Goal: Transaction & Acquisition: Purchase product/service

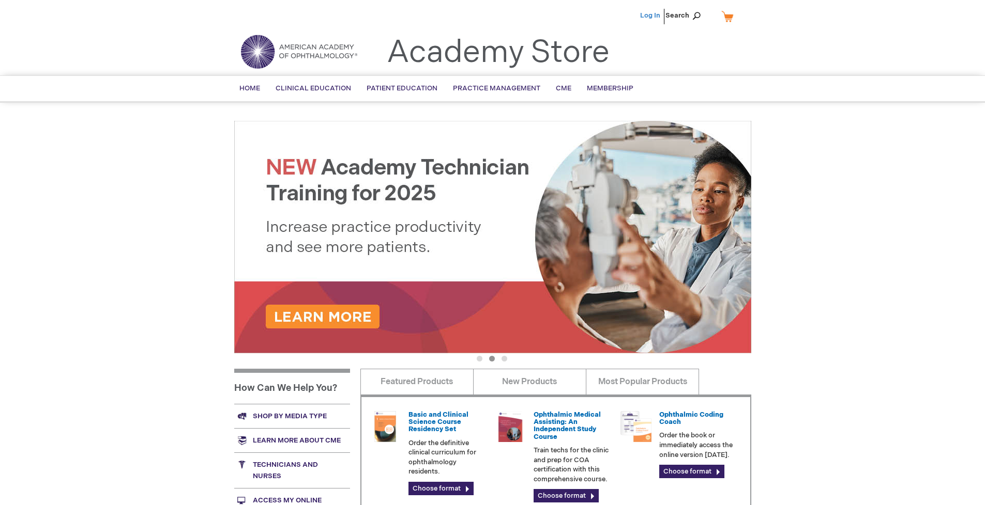
click at [651, 16] on link "Log In" at bounding box center [650, 15] width 20 height 8
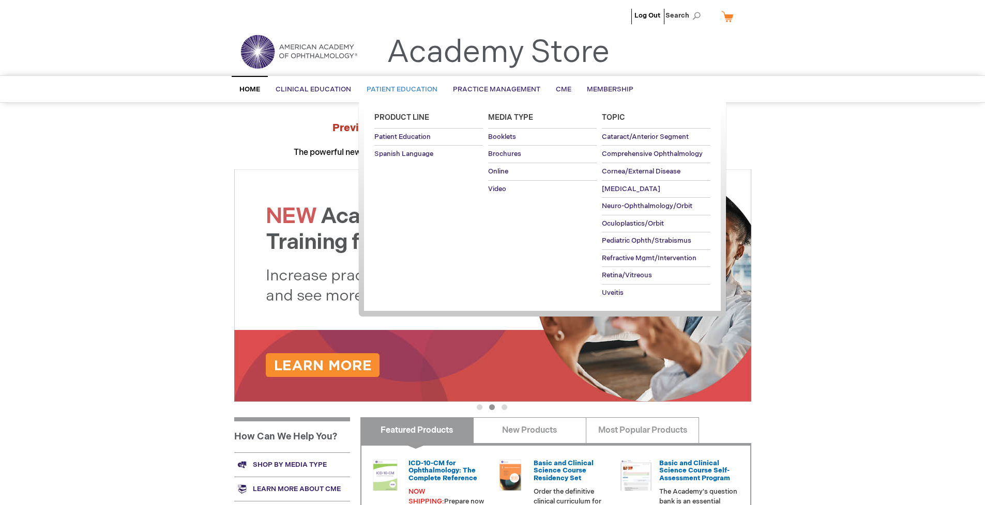
click at [399, 89] on span "Patient Education" at bounding box center [401, 89] width 71 height 8
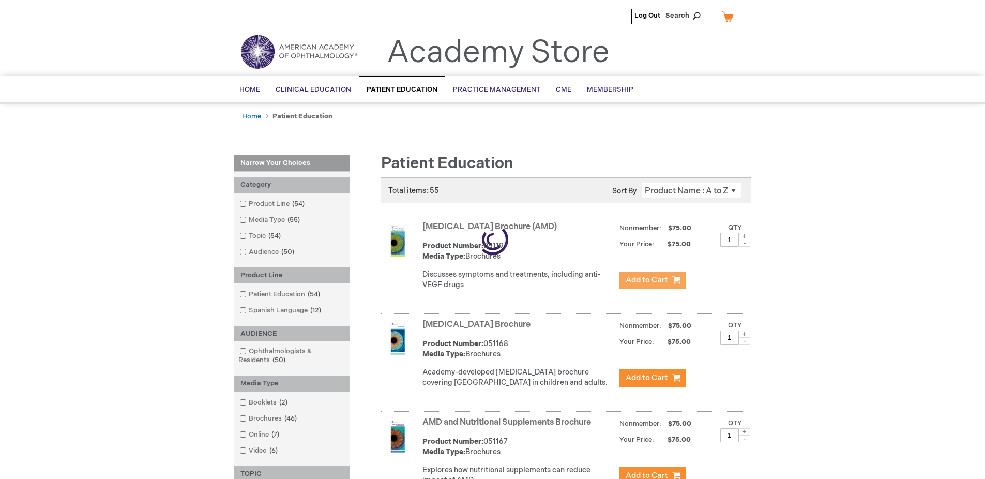
click at [652, 280] on span "Add to Cart" at bounding box center [646, 280] width 42 height 10
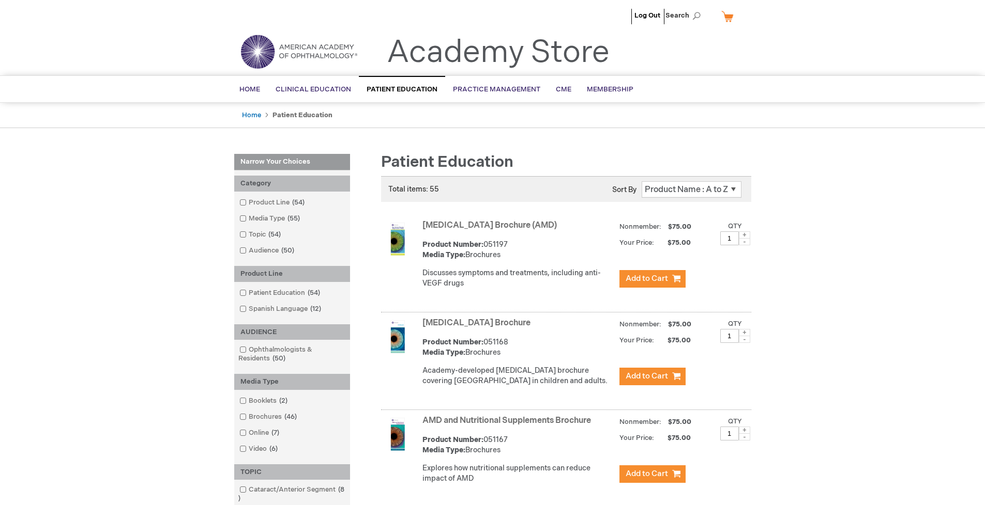
click at [509, 426] on link "AMD and Nutritional Supplements Brochure" at bounding box center [506, 421] width 168 height 10
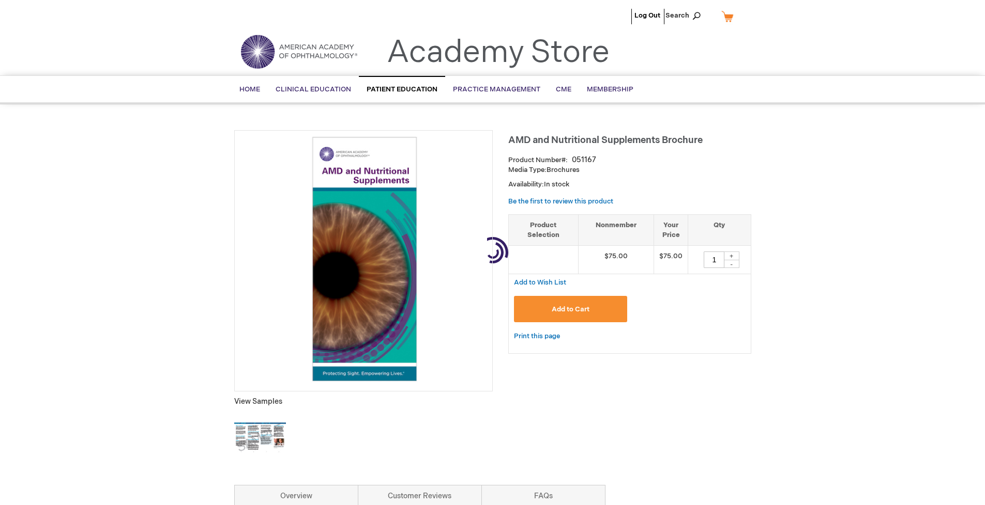
click at [731, 16] on link "My Cart" at bounding box center [731, 16] width 25 height 18
